Goal: Communication & Community: Answer question/provide support

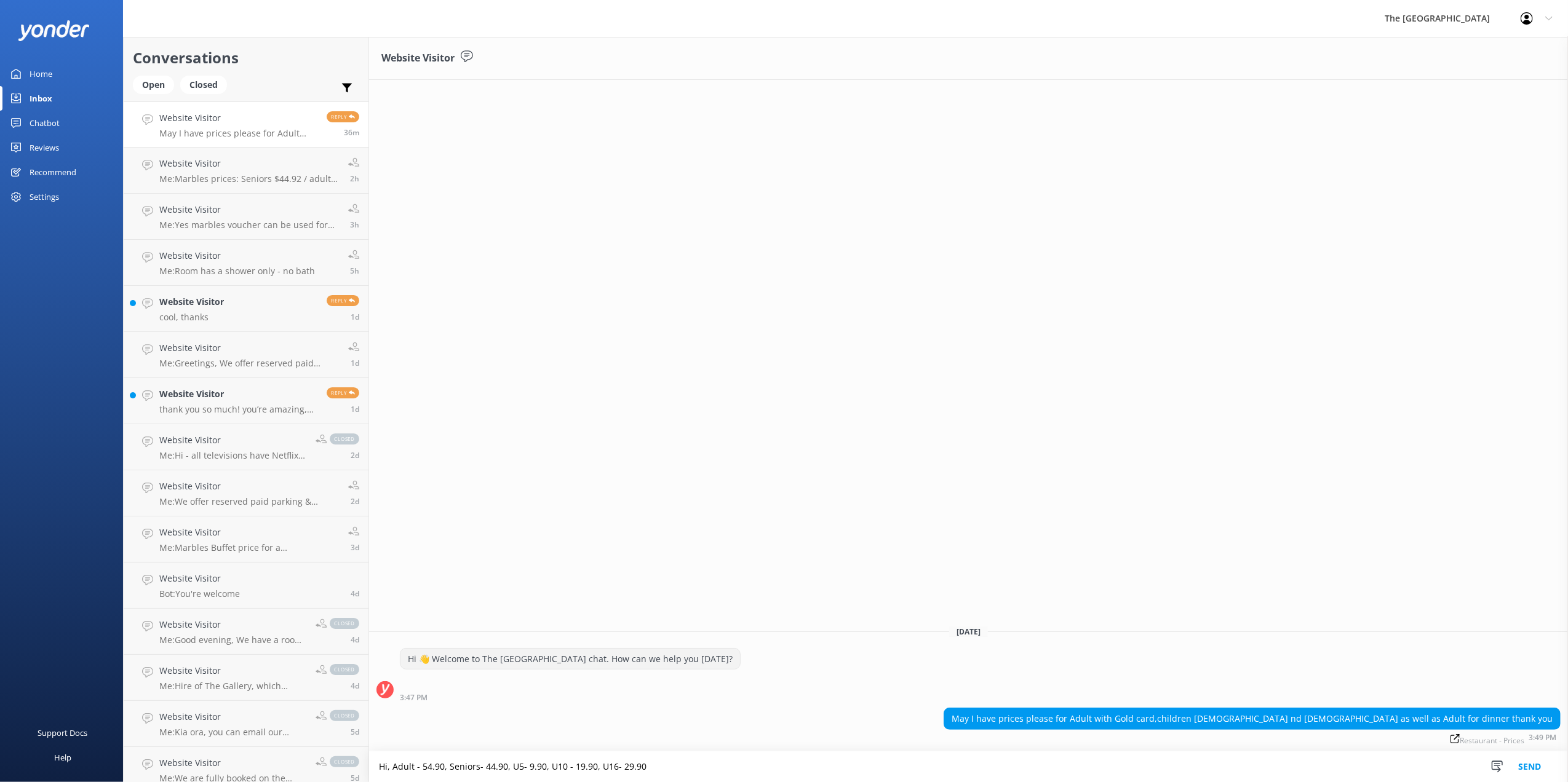
click at [616, 768] on textarea "Hi, Adult - 54.90, Seniors- 44.90, U5- 9.90, U10 - 19.90, U16- 29.90" at bounding box center [968, 766] width 1199 height 31
type textarea "Hi, Adult - 54.90, Seniors- 44.90, U5- 9.90, U10 - 19.90, U16- 29.90"
click at [1528, 768] on button "Send" at bounding box center [1529, 766] width 46 height 31
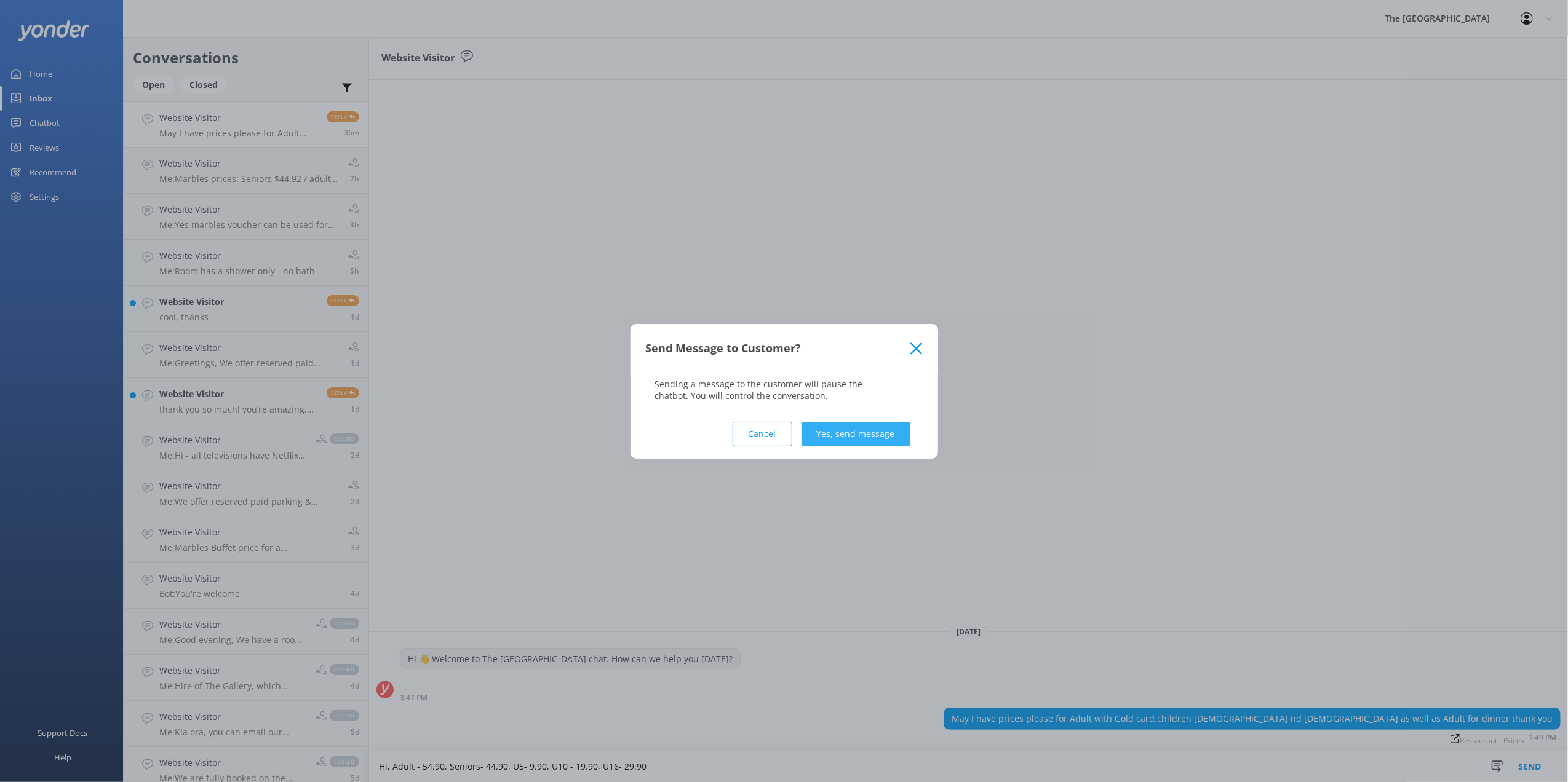
click at [856, 428] on button "Yes, send message" at bounding box center [856, 434] width 109 height 25
